Goal: Transaction & Acquisition: Subscribe to service/newsletter

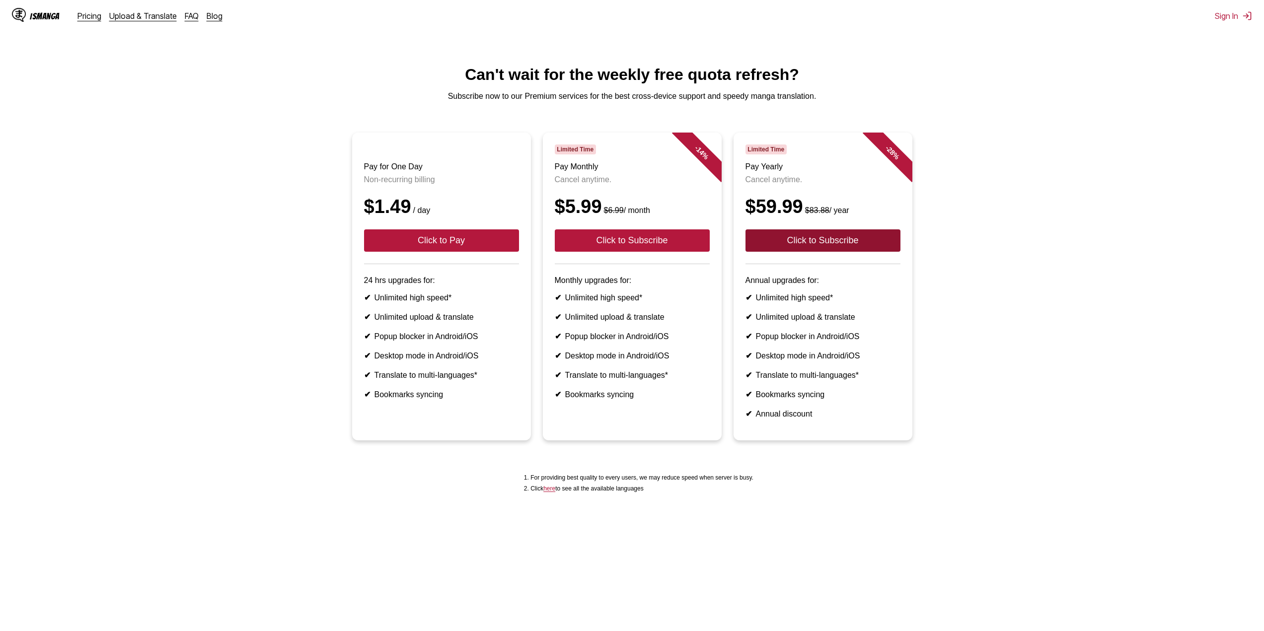
click at [787, 250] on button "Click to Subscribe" at bounding box center [822, 240] width 155 height 22
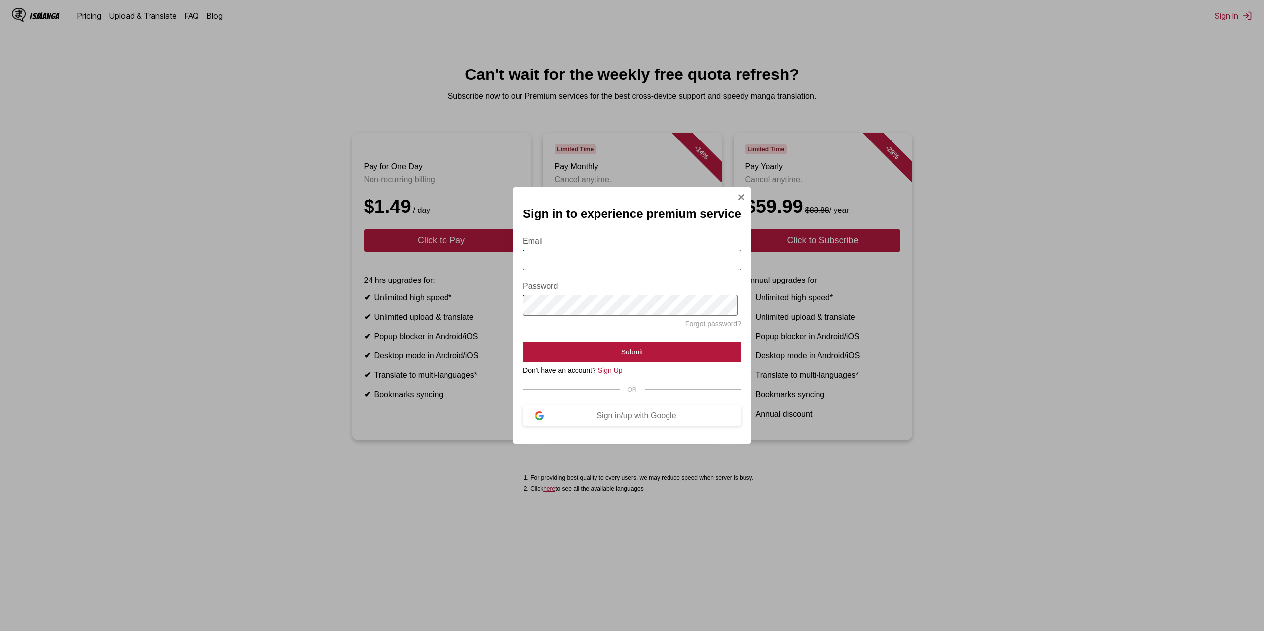
click at [547, 262] on input "Email" at bounding box center [632, 260] width 218 height 20
type input "**********"
click at [633, 415] on button "Sign in/up with Google" at bounding box center [632, 415] width 218 height 21
click at [615, 413] on button "Sign in/up with Google" at bounding box center [632, 415] width 218 height 21
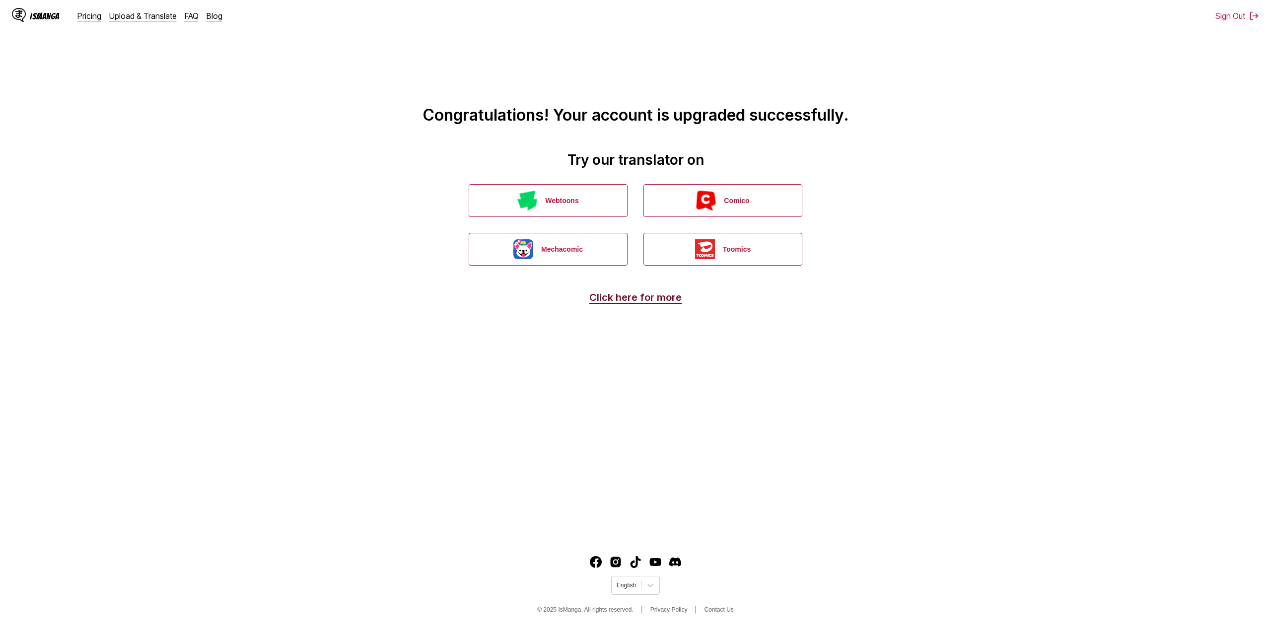
click at [653, 297] on link "Click here for more" at bounding box center [635, 297] width 92 height 12
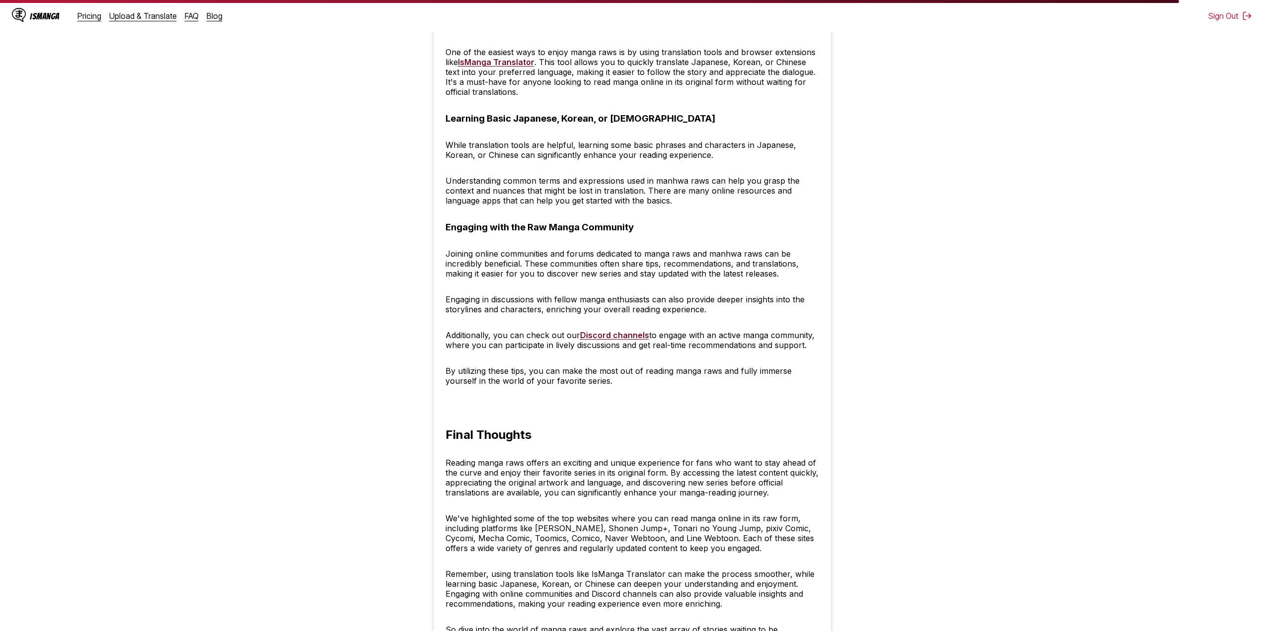
scroll to position [3569, 0]
